Goal: Information Seeking & Learning: Learn about a topic

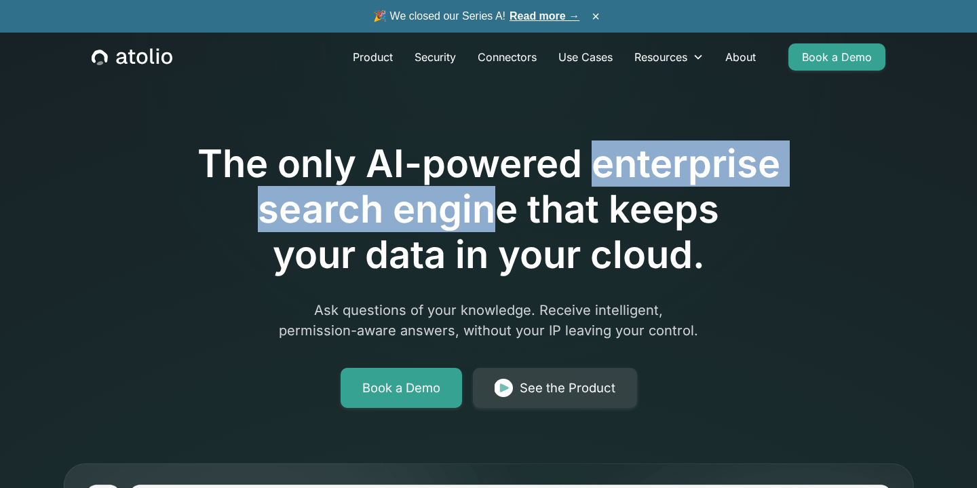
drag, startPoint x: 596, startPoint y: 171, endPoint x: 506, endPoint y: 208, distance: 97.0
click at [506, 208] on h1 "The only AI-powered enterprise search engine that keeps your data in your cloud." at bounding box center [488, 209] width 695 height 137
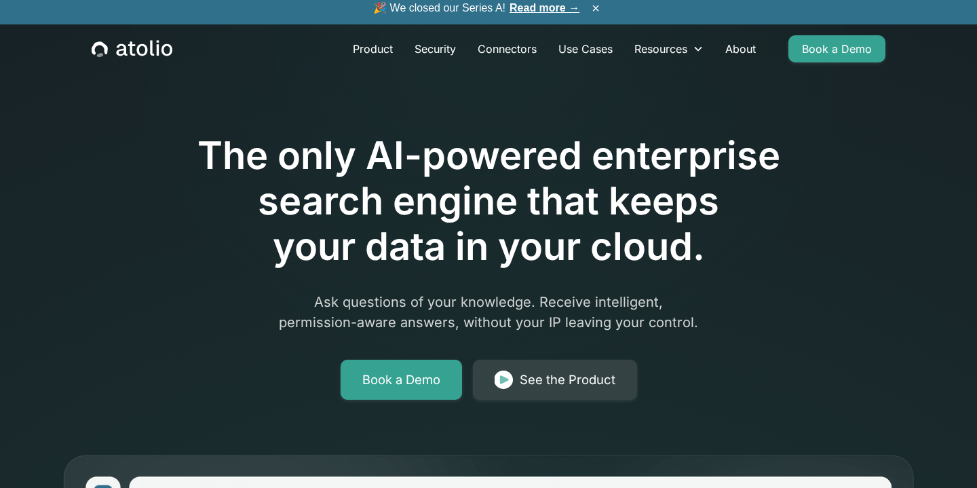
scroll to position [9, 0]
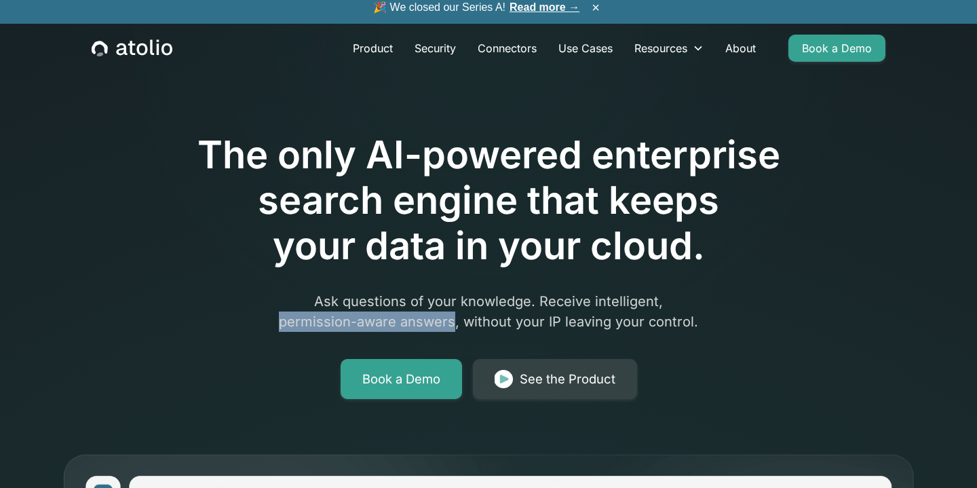
drag, startPoint x: 282, startPoint y: 324, endPoint x: 457, endPoint y: 319, distance: 175.1
click at [457, 319] on p "Ask questions of your knowledge. Receive intelligent, permission-aware answers,…" at bounding box center [488, 311] width 521 height 41
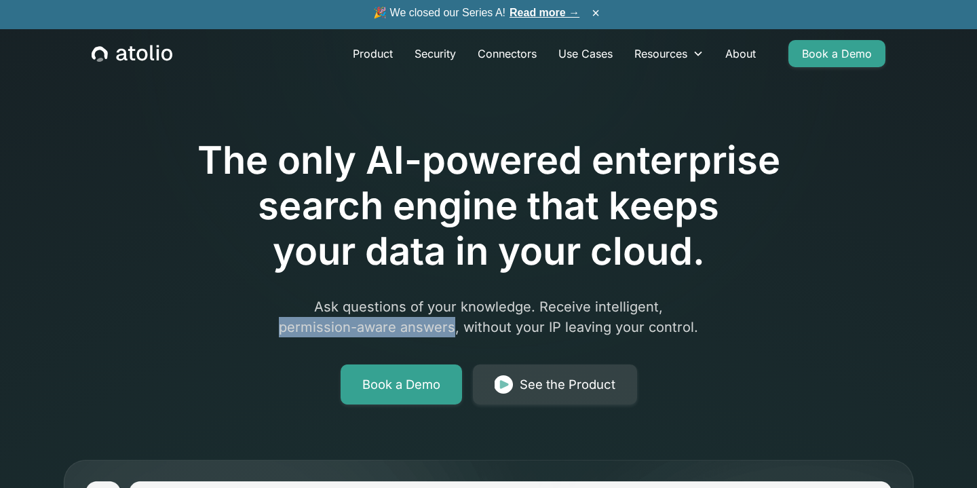
scroll to position [0, 0]
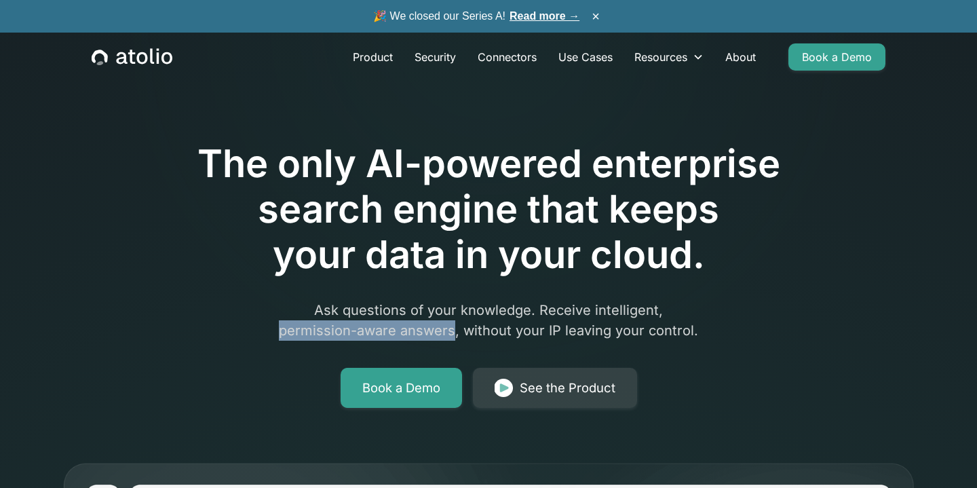
click at [550, 13] on link "Read more →" at bounding box center [545, 16] width 70 height 12
click at [453, 316] on p "Ask questions of your knowledge. Receive intelligent, permission-aware answers,…" at bounding box center [488, 320] width 521 height 41
click at [597, 17] on button "×" at bounding box center [596, 16] width 16 height 15
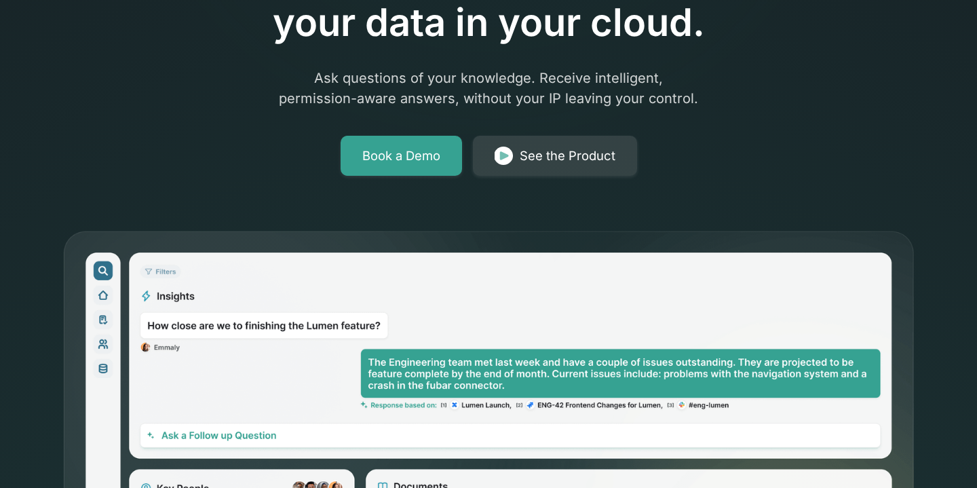
scroll to position [233, 0]
click at [337, 97] on p "Ask questions of your knowledge. Receive intelligent, permission-aware answers,…" at bounding box center [488, 87] width 521 height 41
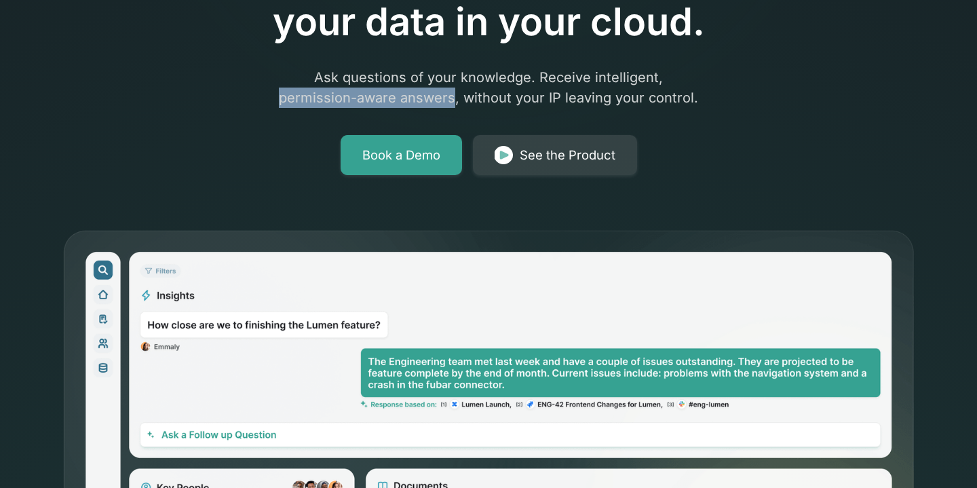
drag, startPoint x: 284, startPoint y: 97, endPoint x: 454, endPoint y: 94, distance: 170.3
click at [454, 94] on p "Ask questions of your knowledge. Receive intelligent, permission-aware answers,…" at bounding box center [488, 87] width 521 height 41
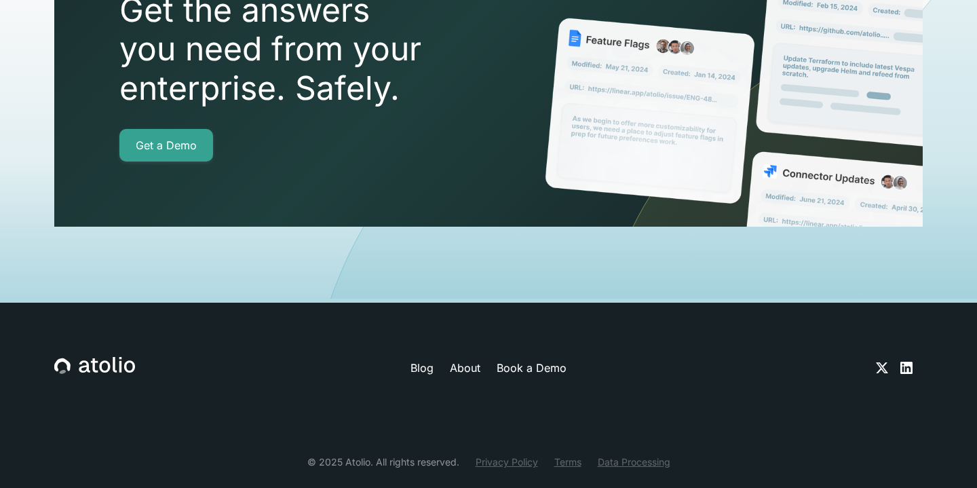
scroll to position [4909, 0]
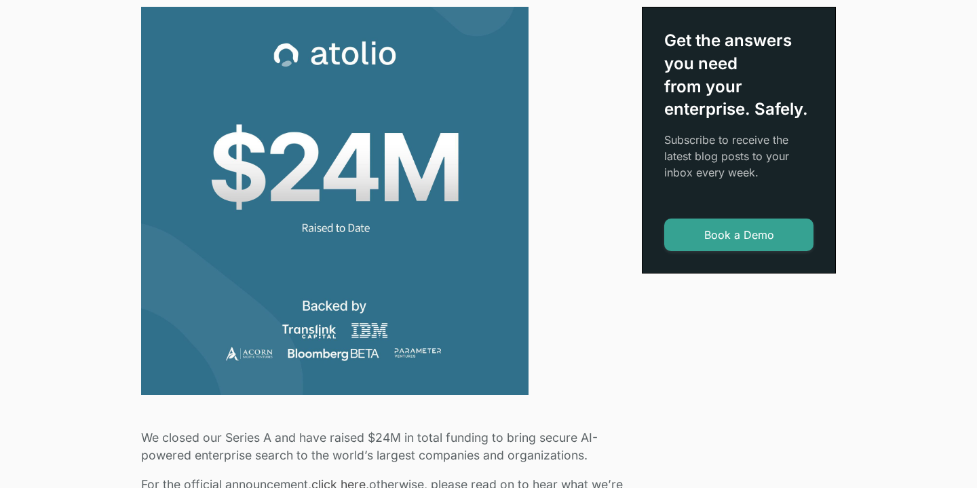
scroll to position [419, 0]
